Goal: Transaction & Acquisition: Purchase product/service

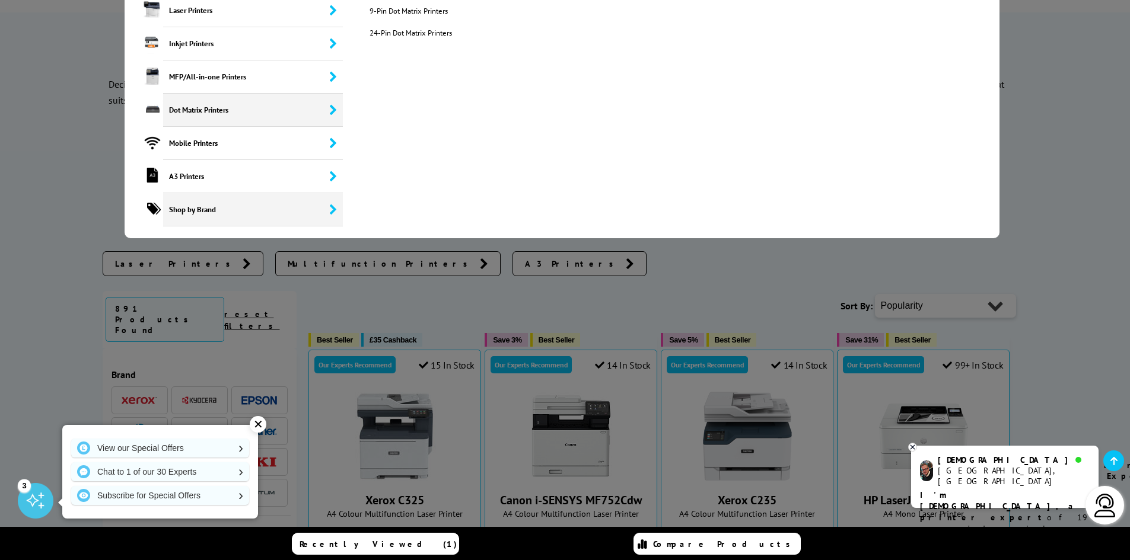
scroll to position [119, 0]
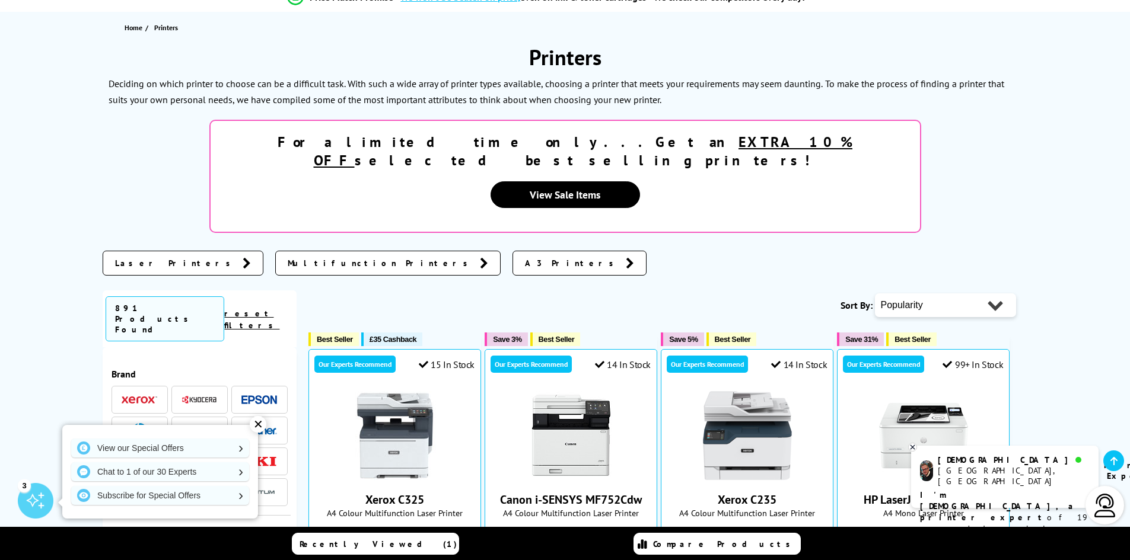
click at [253, 424] on div "✕" at bounding box center [258, 424] width 17 height 17
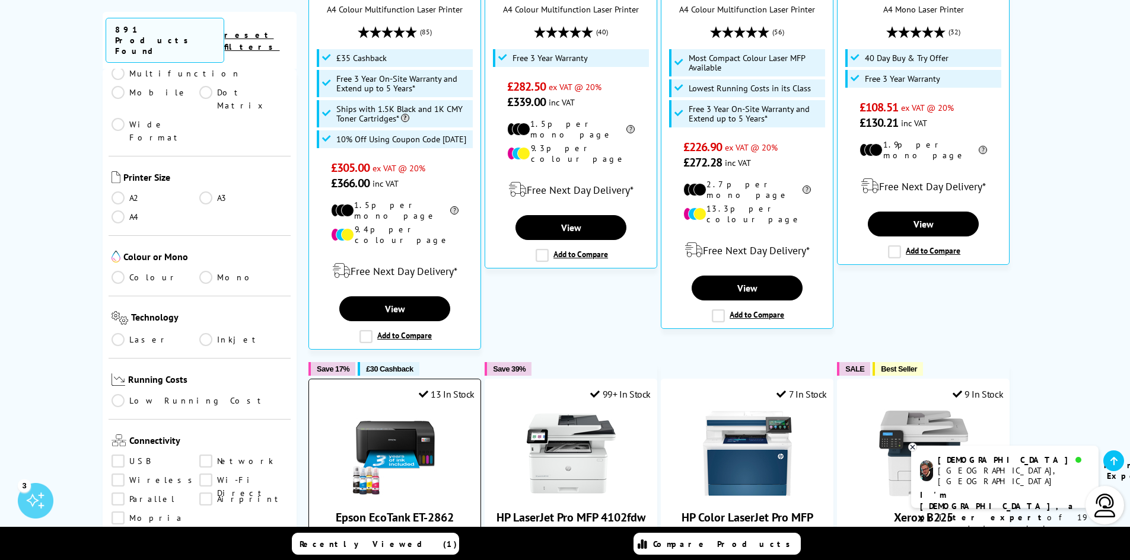
scroll to position [771, 0]
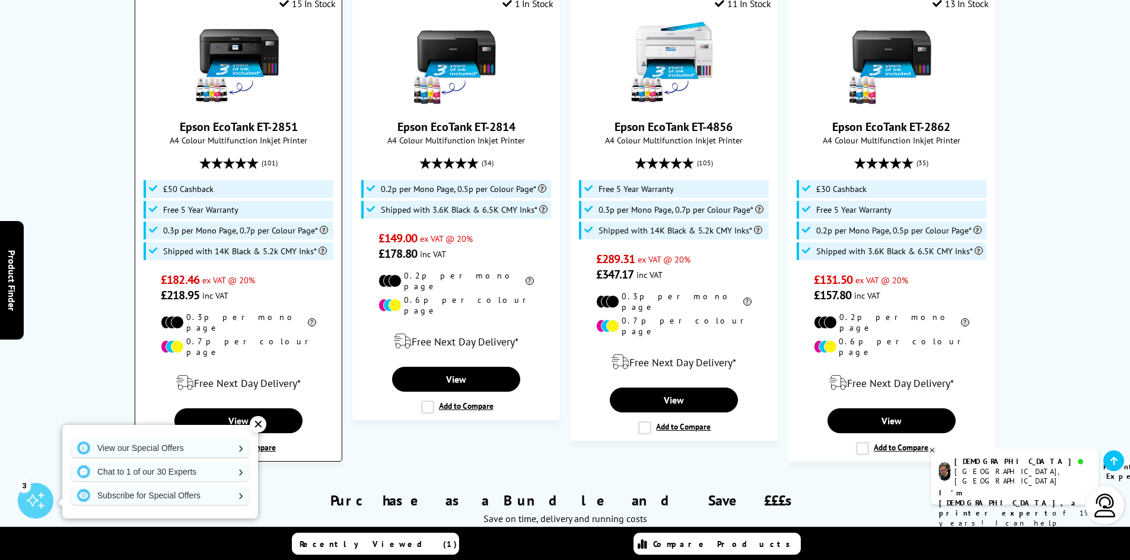
scroll to position [890, 0]
